Goal: Task Accomplishment & Management: Use online tool/utility

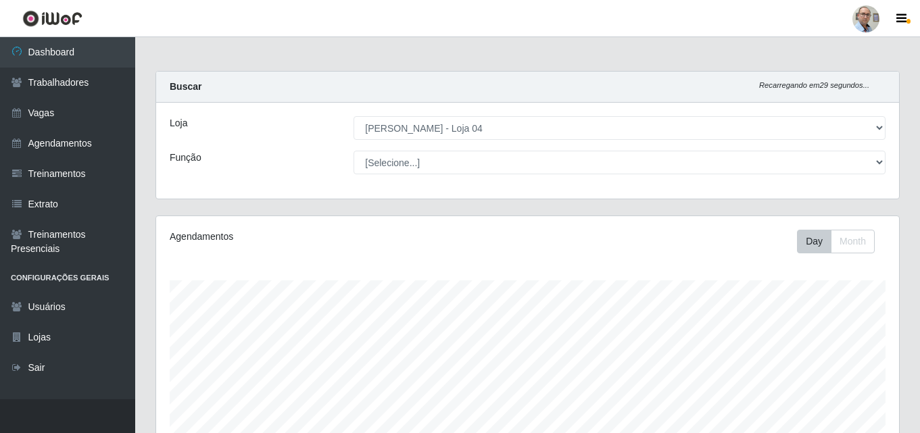
select select "251"
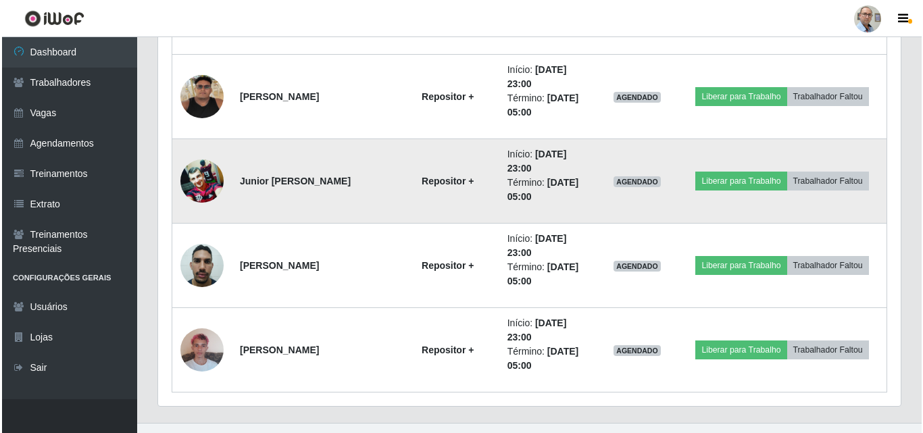
scroll to position [1829, 0]
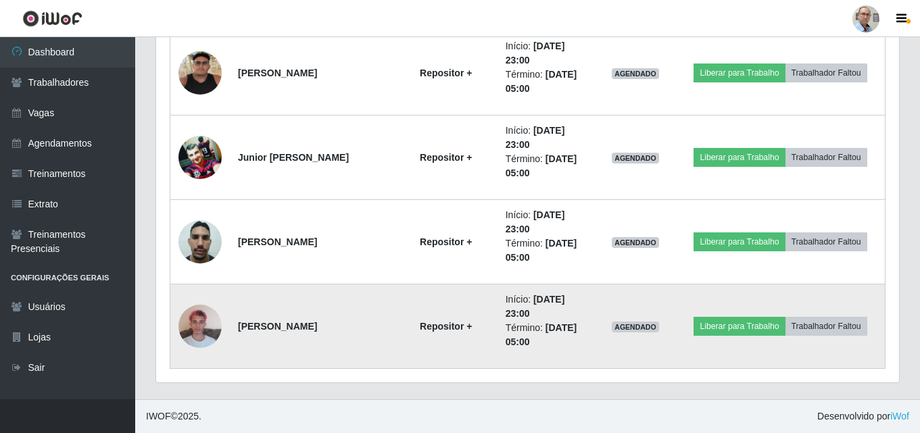
click at [195, 319] on img at bounding box center [199, 325] width 43 height 57
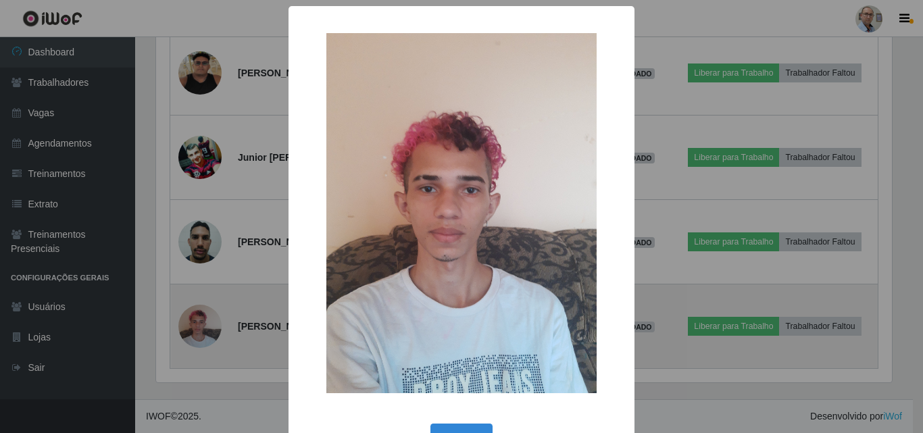
click at [195, 319] on div "× OK Cancel" at bounding box center [461, 216] width 923 height 433
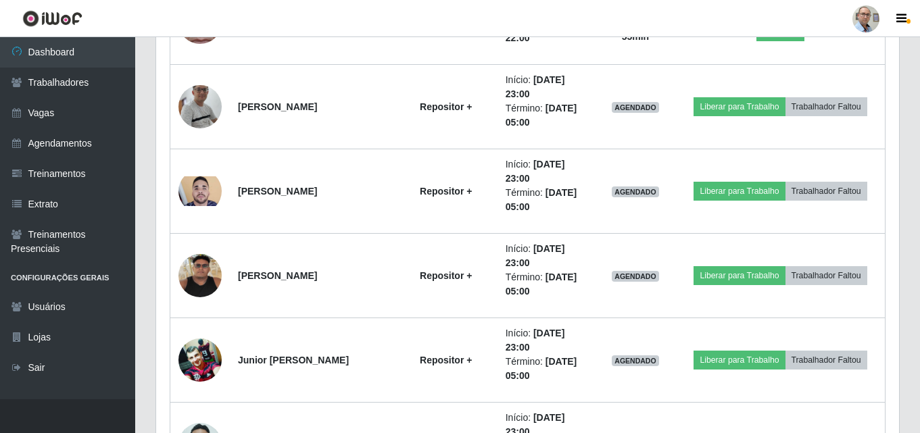
scroll to position [1829, 0]
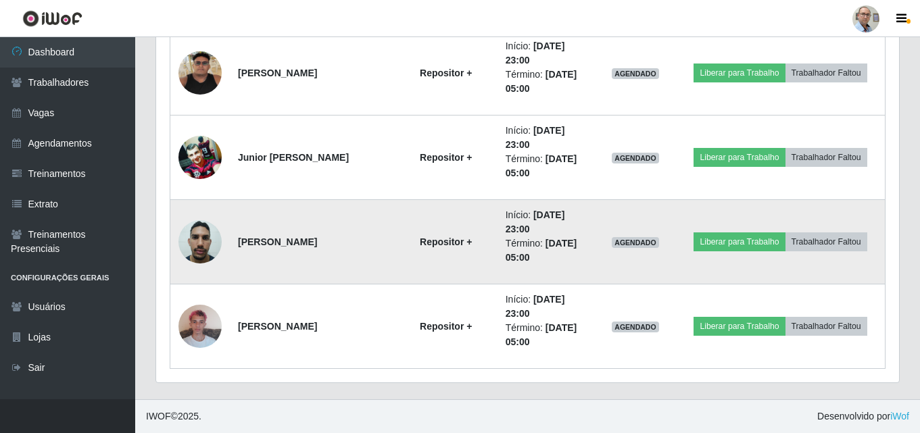
click at [201, 252] on img at bounding box center [199, 241] width 43 height 57
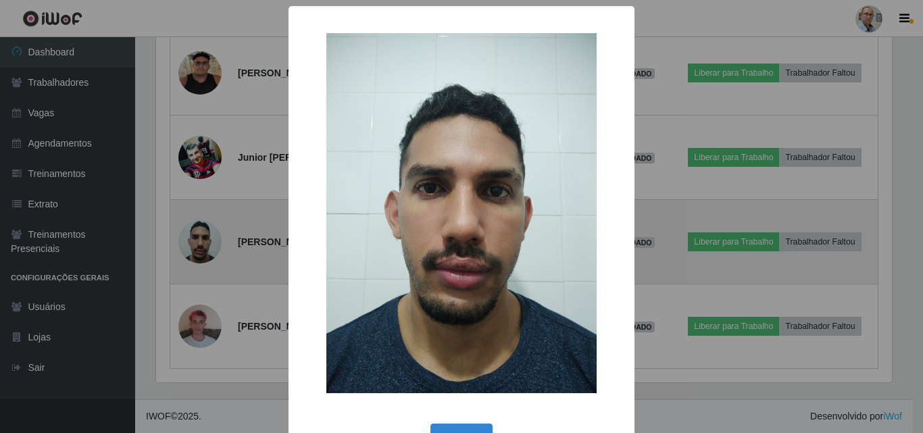
click at [201, 252] on div "× OK Cancel" at bounding box center [461, 216] width 923 height 433
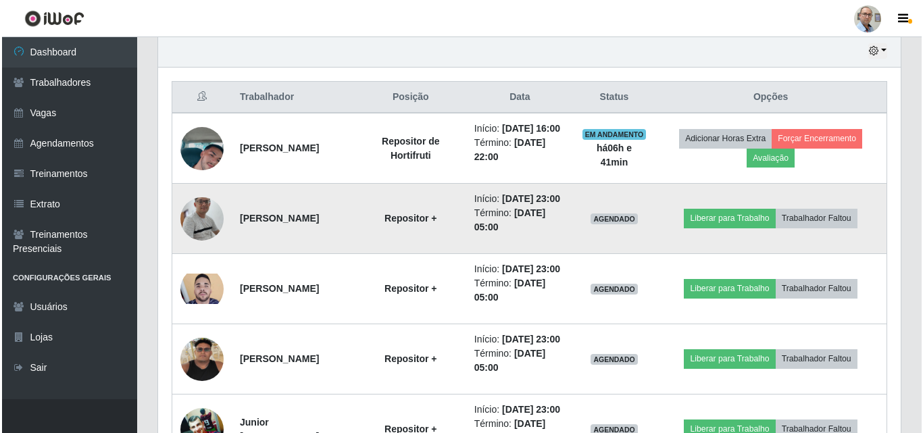
scroll to position [545, 0]
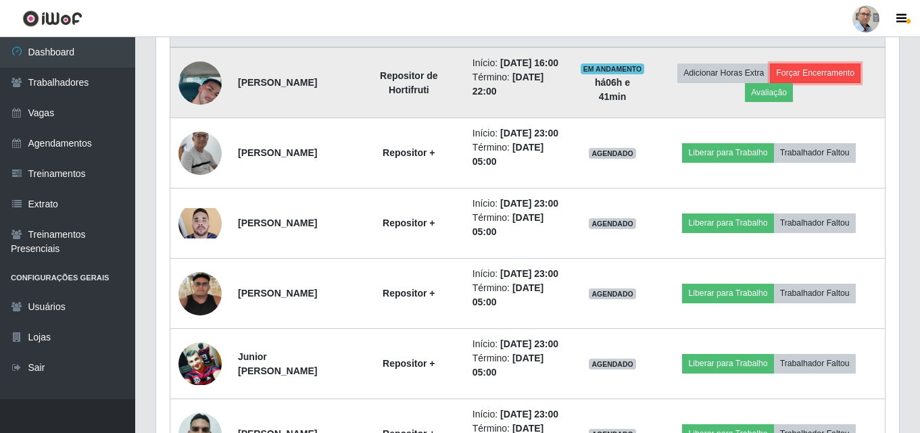
click at [841, 81] on button "Forçar Encerramento" at bounding box center [815, 73] width 91 height 19
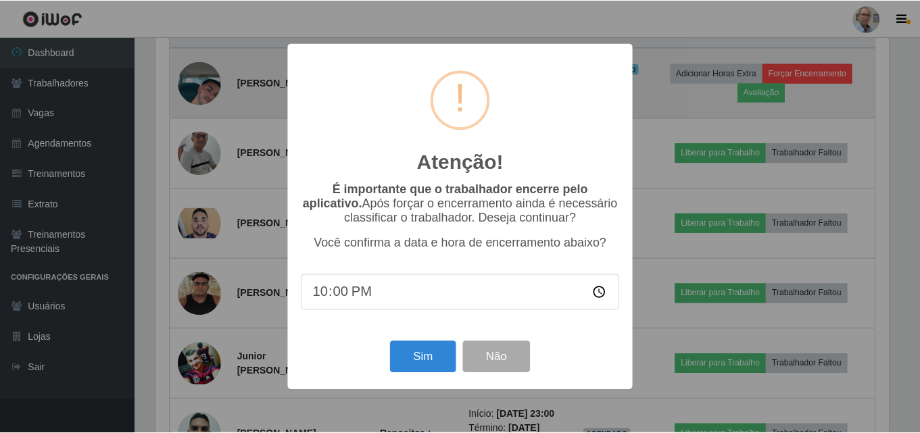
scroll to position [280, 736]
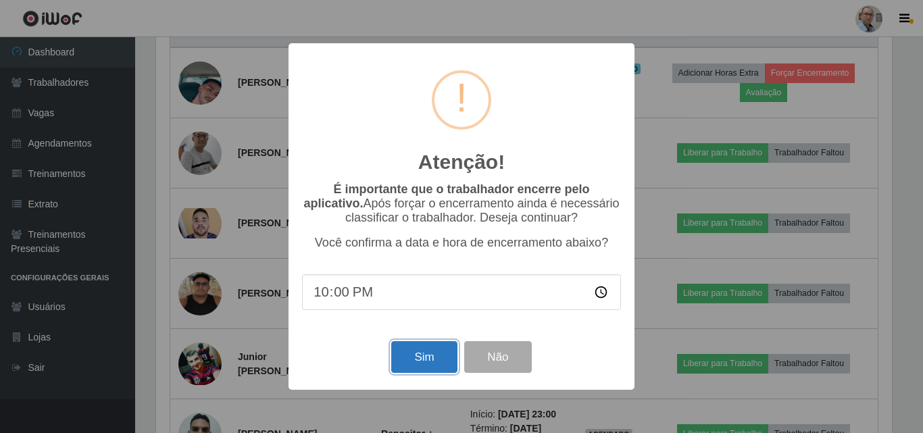
click at [422, 367] on button "Sim" at bounding box center [424, 357] width 66 height 32
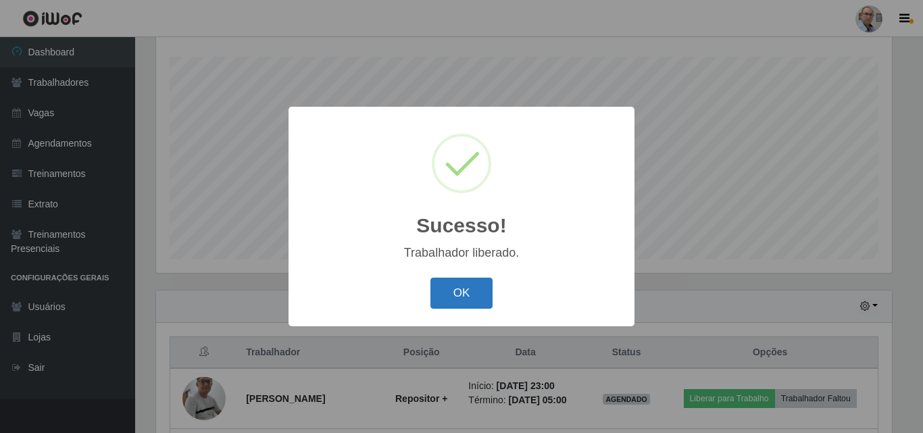
click at [449, 291] on button "OK" at bounding box center [462, 294] width 63 height 32
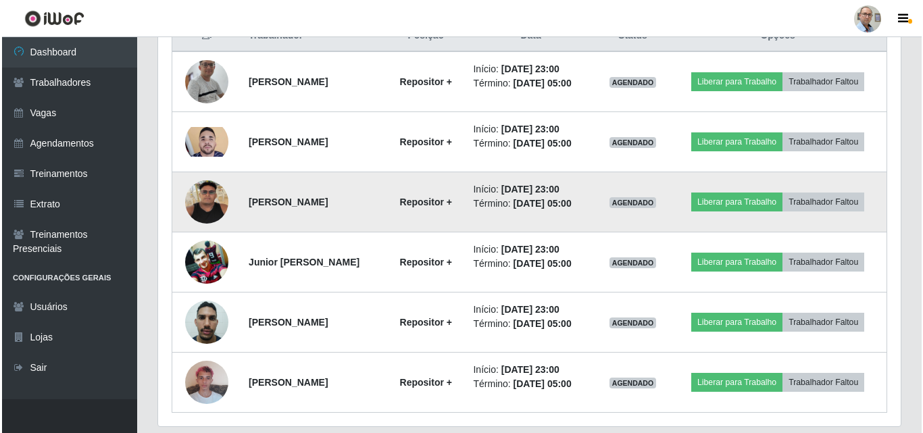
scroll to position [517, 0]
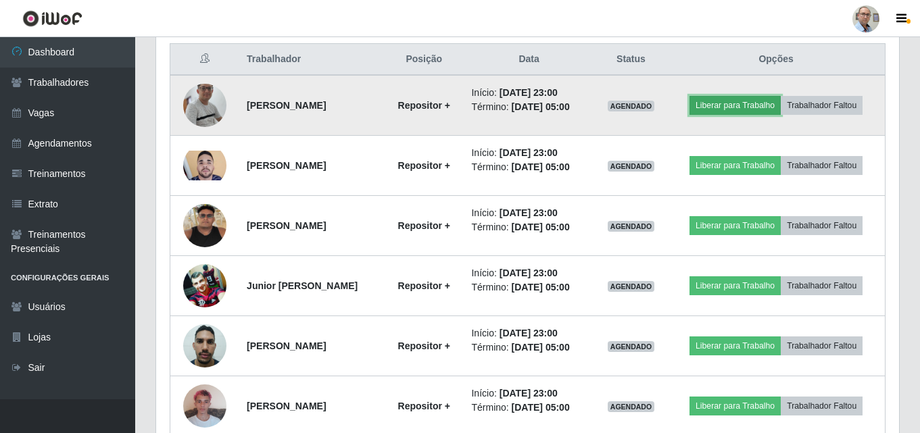
click at [744, 108] on button "Liberar para Trabalho" at bounding box center [734, 105] width 91 height 19
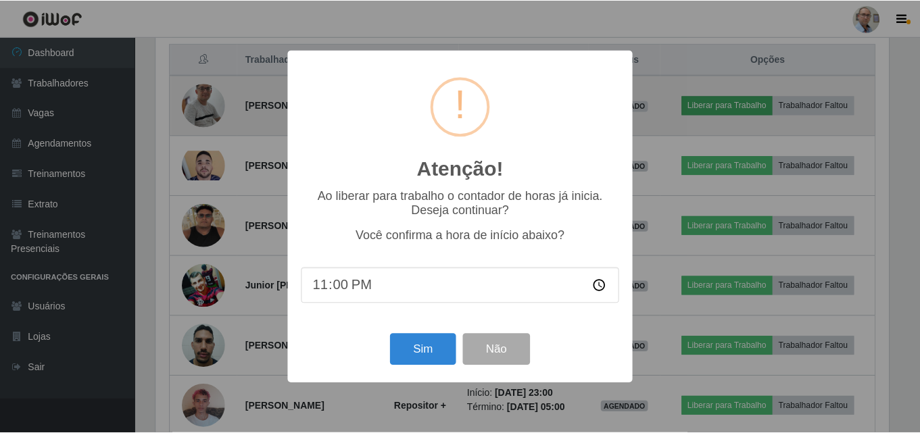
scroll to position [280, 736]
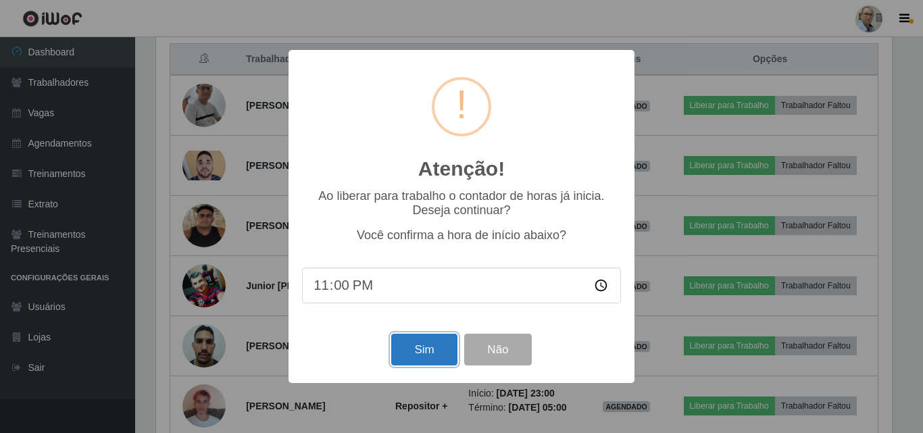
click at [417, 351] on button "Sim" at bounding box center [424, 350] width 66 height 32
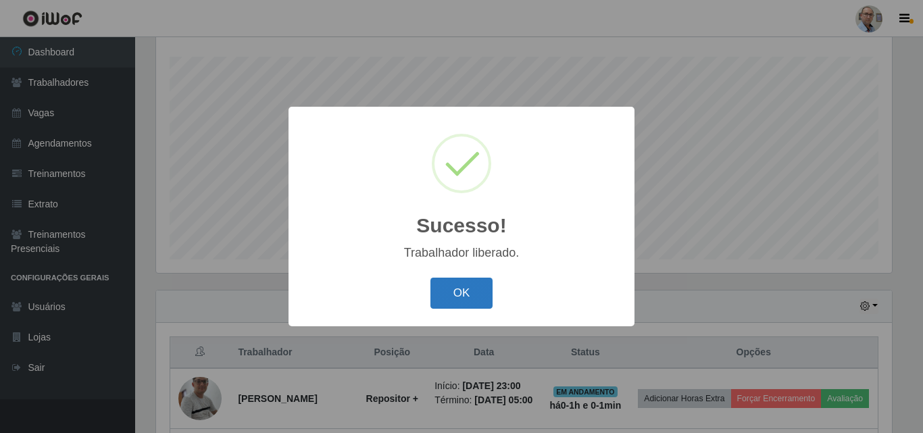
click at [480, 297] on button "OK" at bounding box center [462, 294] width 63 height 32
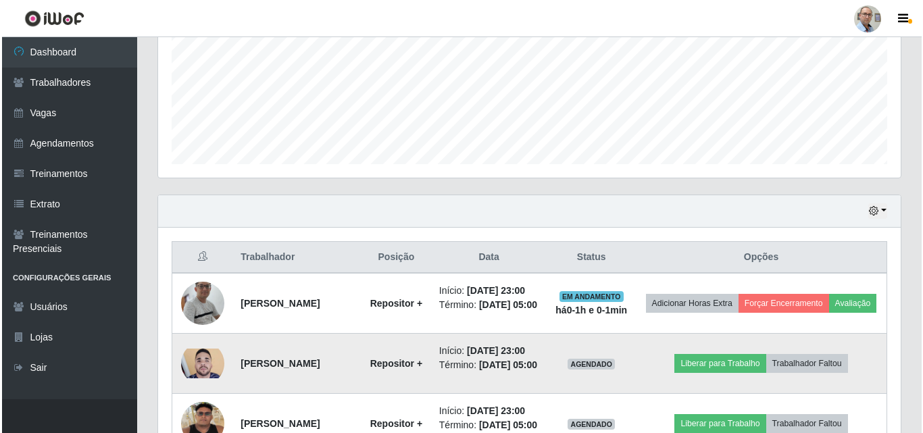
scroll to position [426, 0]
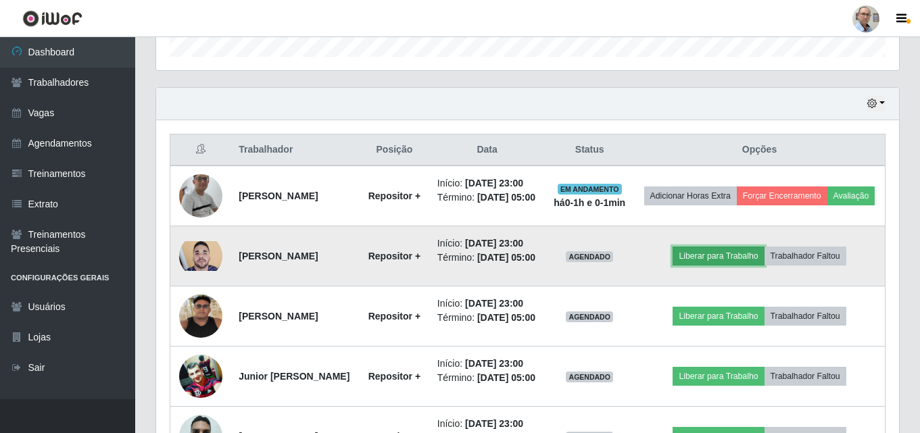
click at [714, 266] on button "Liberar para Trabalho" at bounding box center [718, 256] width 91 height 19
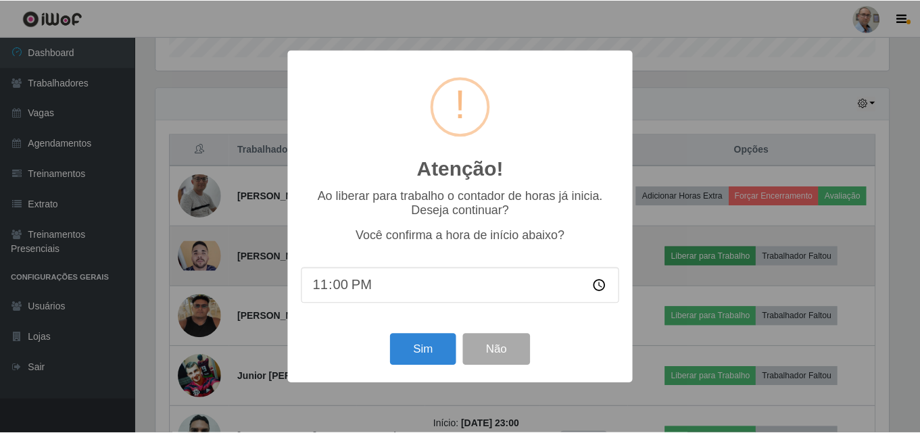
scroll to position [280, 736]
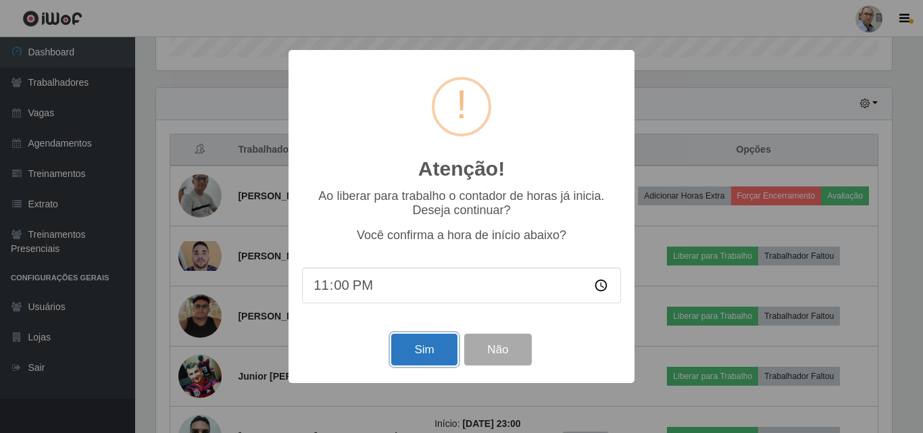
click at [426, 349] on button "Sim" at bounding box center [424, 350] width 66 height 32
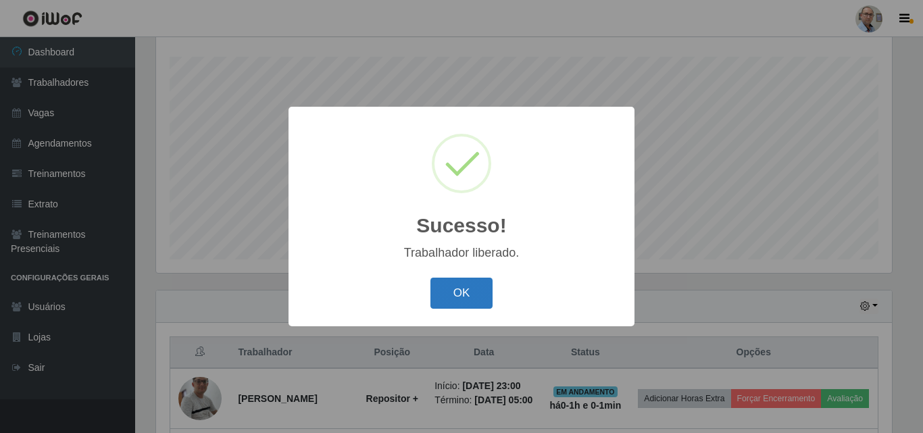
click at [465, 296] on button "OK" at bounding box center [462, 294] width 63 height 32
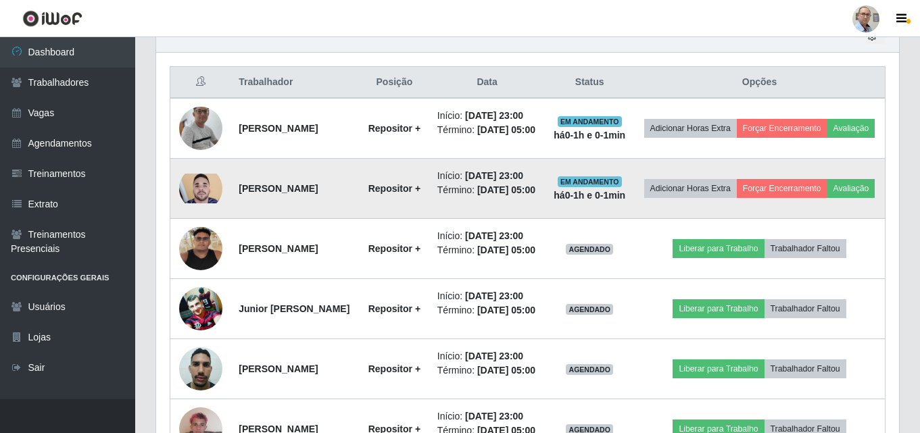
scroll to position [562, 0]
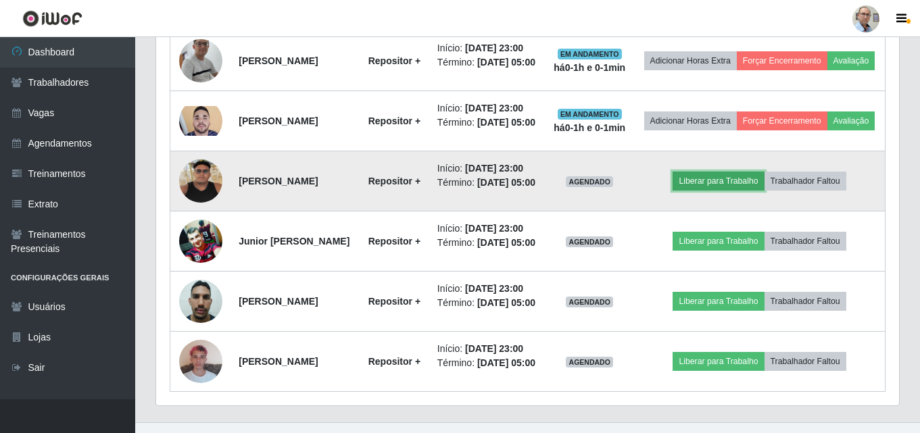
click at [740, 191] on button "Liberar para Trabalho" at bounding box center [718, 181] width 91 height 19
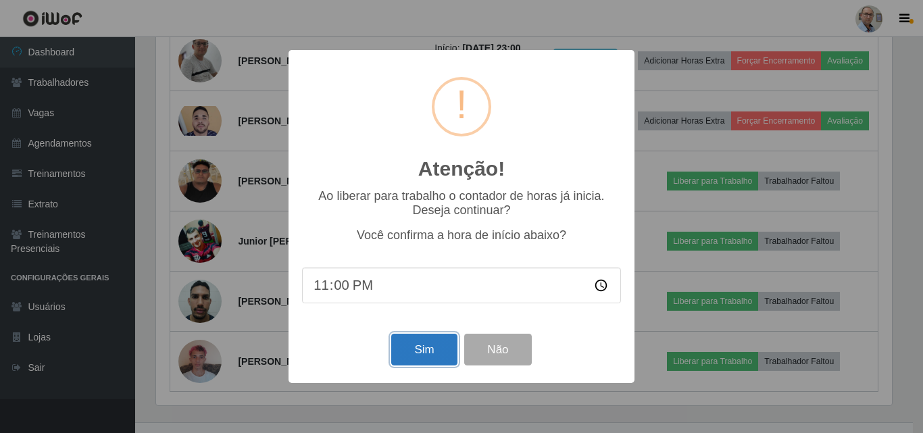
click at [429, 354] on button "Sim" at bounding box center [424, 350] width 66 height 32
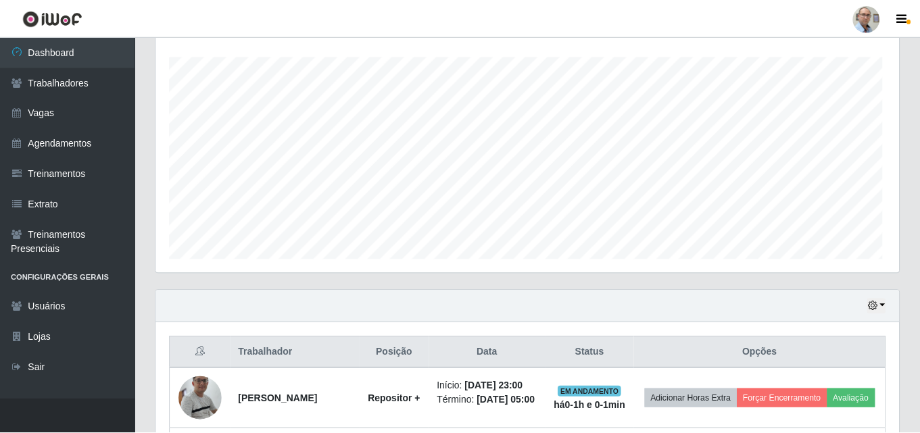
scroll to position [0, 0]
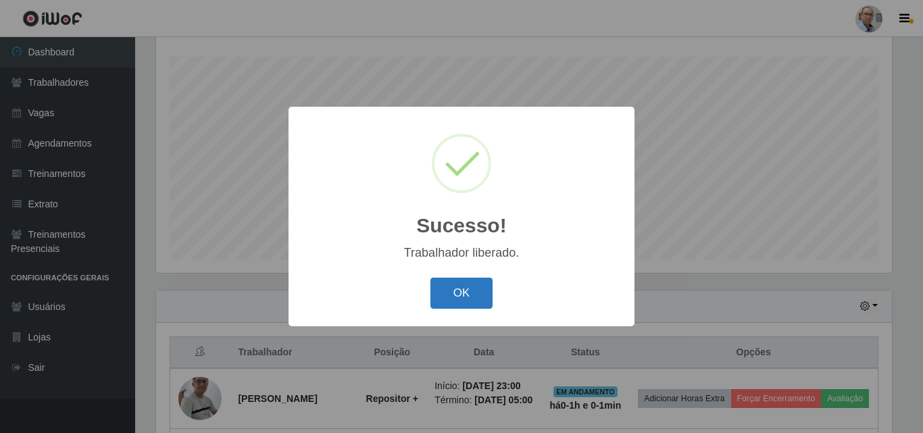
click at [481, 299] on button "OK" at bounding box center [462, 294] width 63 height 32
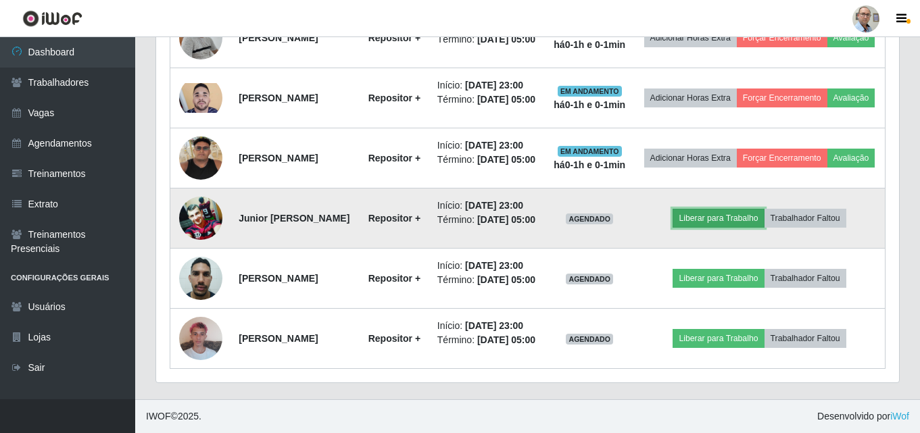
click at [729, 212] on button "Liberar para Trabalho" at bounding box center [718, 218] width 91 height 19
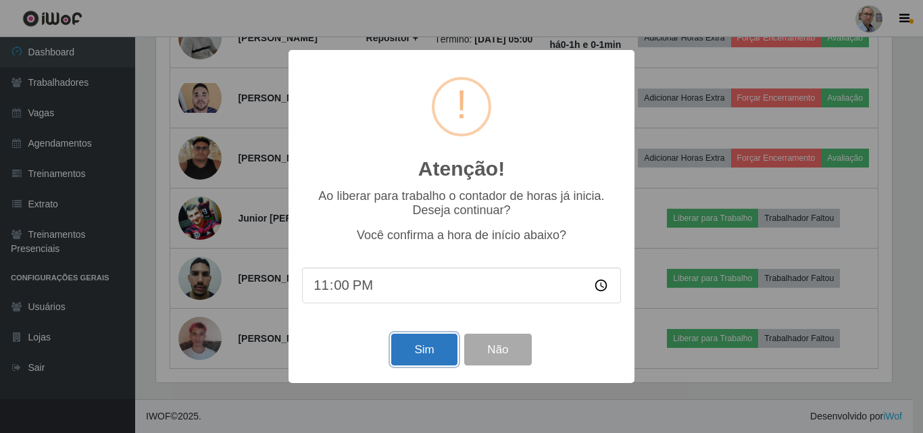
click at [422, 358] on button "Sim" at bounding box center [424, 350] width 66 height 32
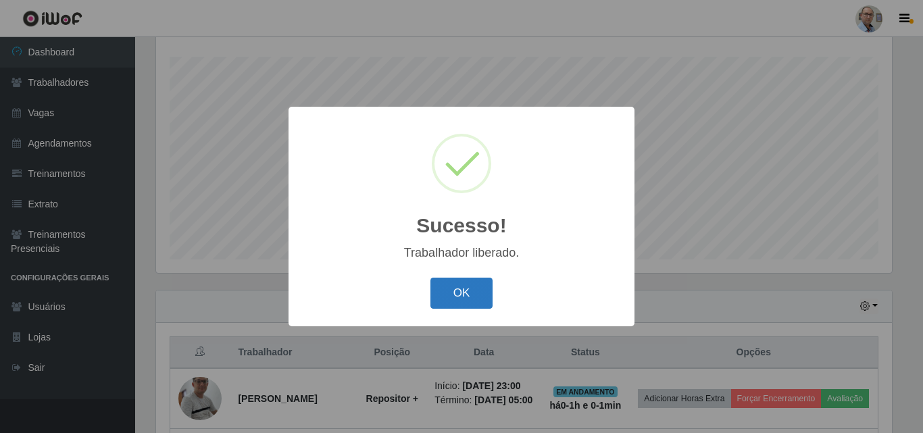
click at [456, 305] on button "OK" at bounding box center [462, 294] width 63 height 32
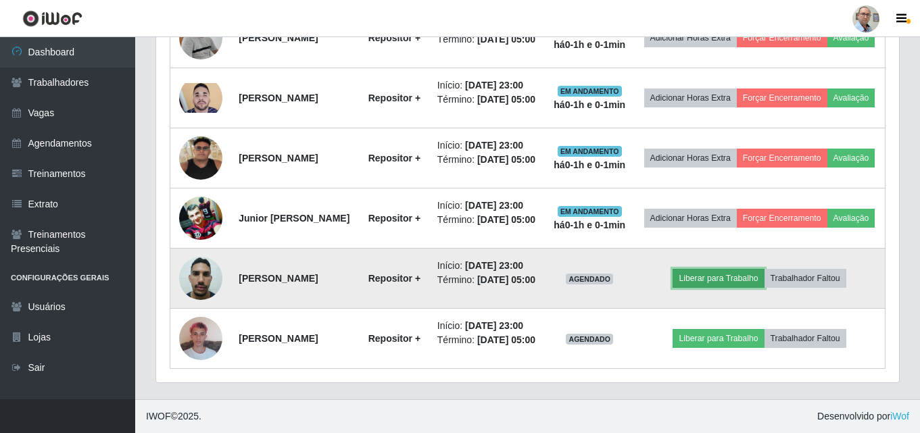
click at [707, 269] on button "Liberar para Trabalho" at bounding box center [718, 278] width 91 height 19
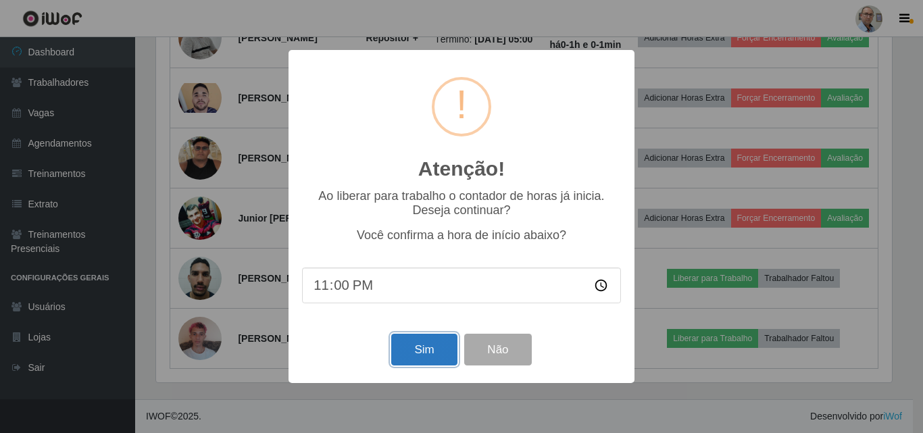
click at [438, 354] on button "Sim" at bounding box center [424, 350] width 66 height 32
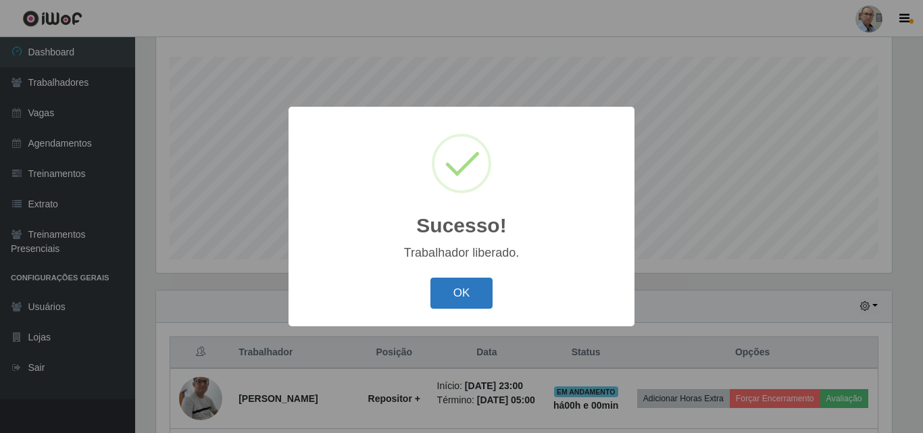
click at [472, 293] on button "OK" at bounding box center [462, 294] width 63 height 32
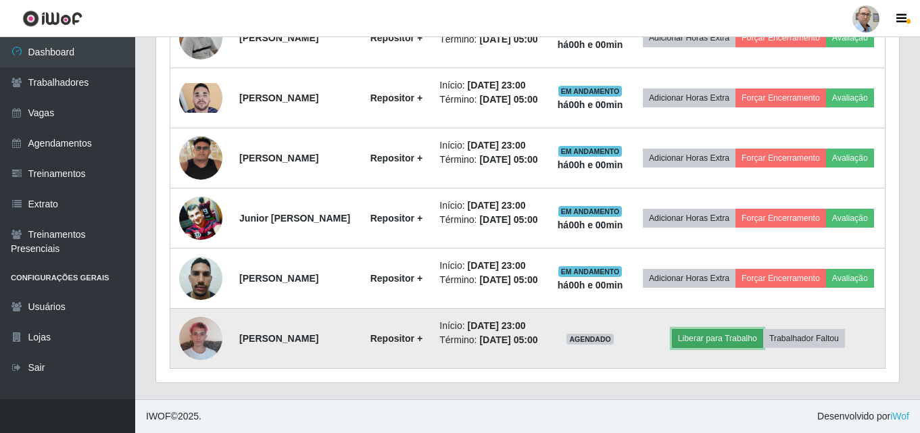
click at [729, 336] on button "Liberar para Trabalho" at bounding box center [717, 338] width 91 height 19
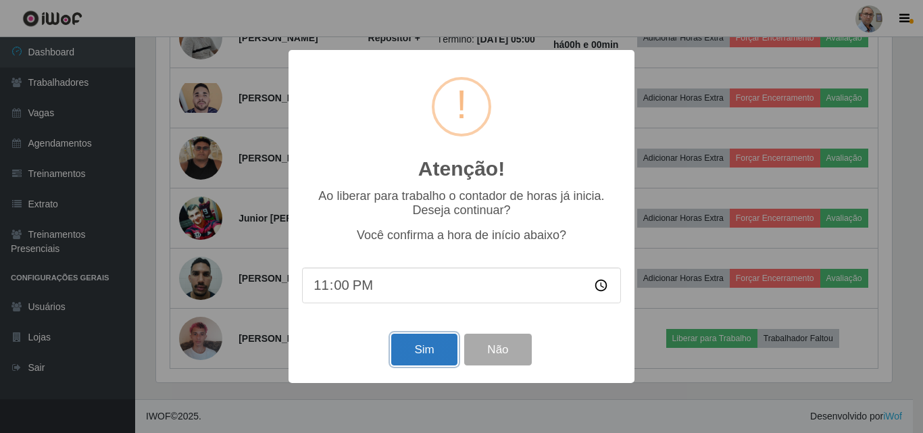
click at [416, 358] on button "Sim" at bounding box center [424, 350] width 66 height 32
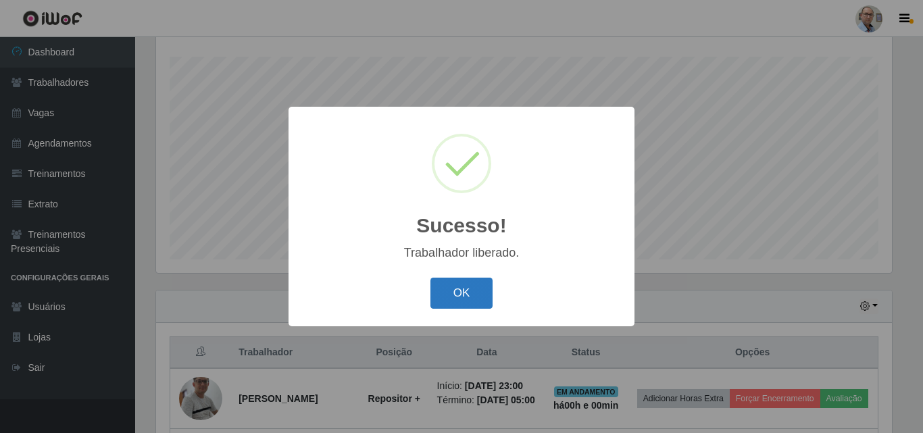
click at [448, 301] on button "OK" at bounding box center [462, 294] width 63 height 32
